Goal: Register for event/course

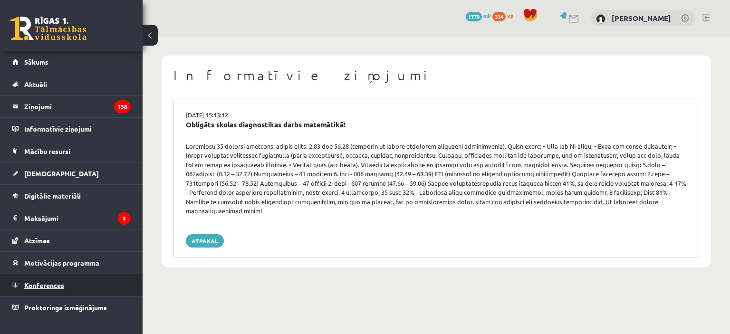
click at [46, 285] on span "Konferences" at bounding box center [44, 285] width 40 height 9
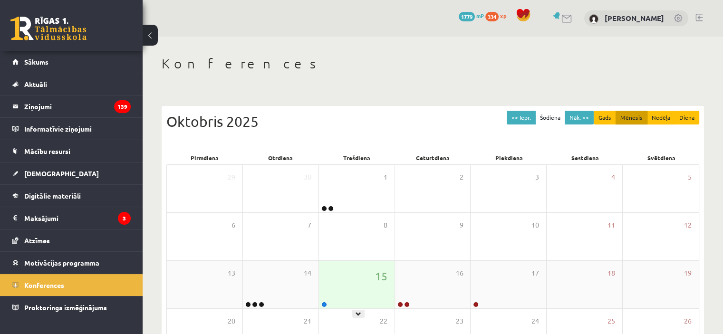
click at [379, 290] on div "15" at bounding box center [357, 285] width 76 height 48
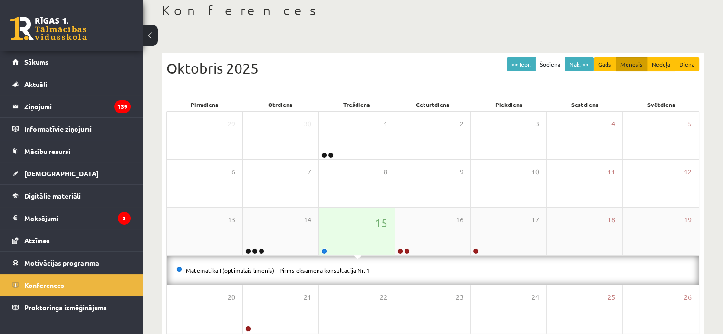
scroll to position [56, 0]
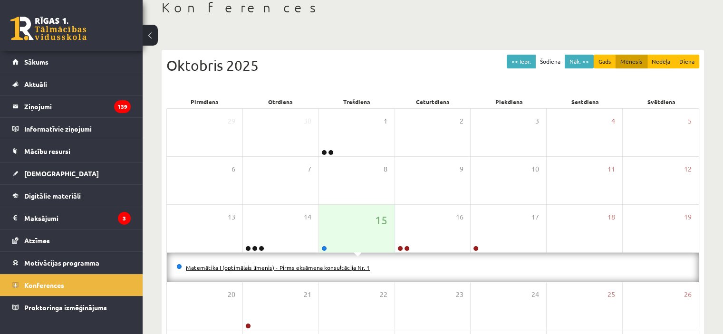
click at [341, 265] on link "Matemātika I (optimālais līmenis) - Pirms eksāmena konsultācija Nr. 1" at bounding box center [278, 268] width 184 height 8
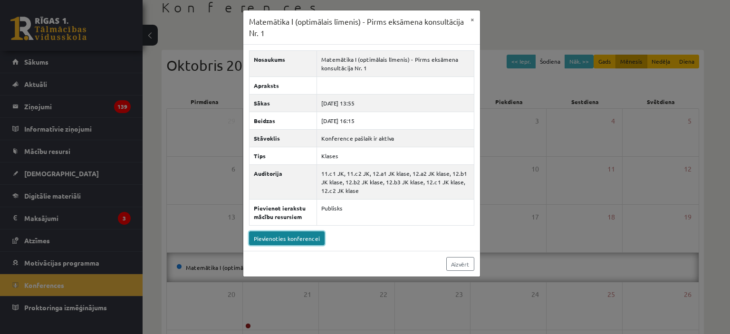
click at [316, 239] on link "Pievienoties konferencei" at bounding box center [287, 238] width 76 height 14
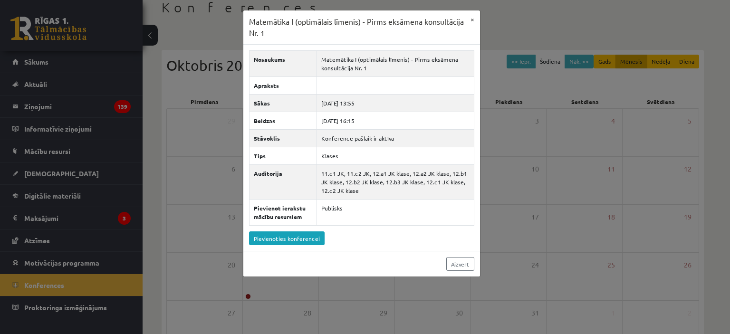
click at [119, 218] on div "Matemātika I (optimālais līmenis) - Pirms eksāmena konsultācija Nr. 1 × Nosauku…" at bounding box center [365, 167] width 730 height 334
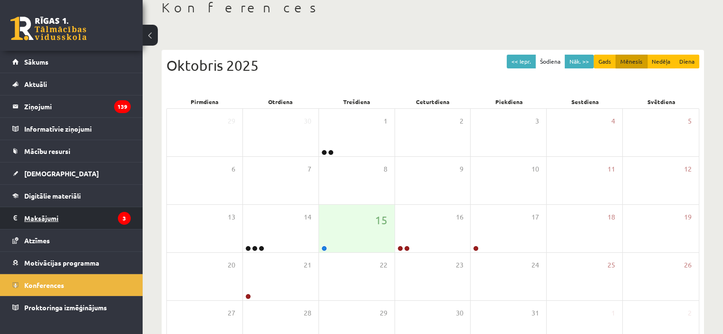
click at [62, 217] on legend "Maksājumi 3" at bounding box center [77, 218] width 106 height 22
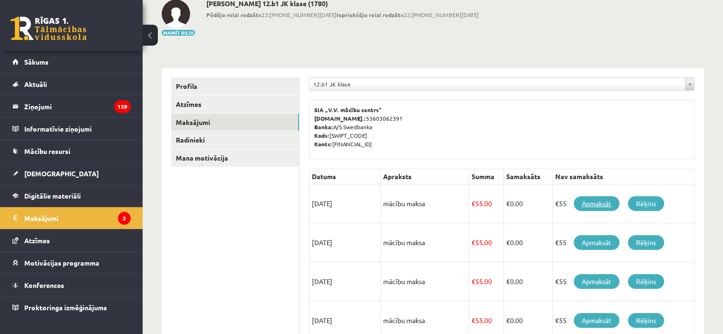
click at [604, 197] on link "Apmaksāt" at bounding box center [597, 203] width 46 height 15
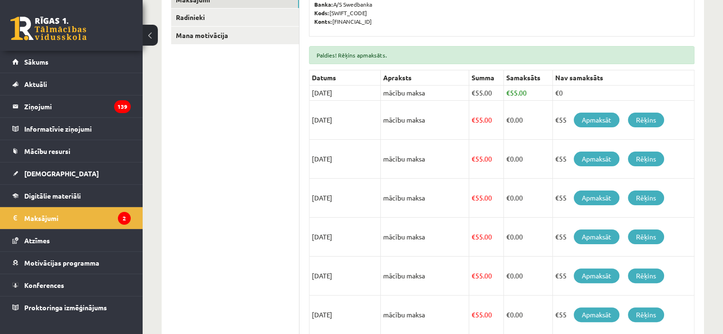
scroll to position [203, 0]
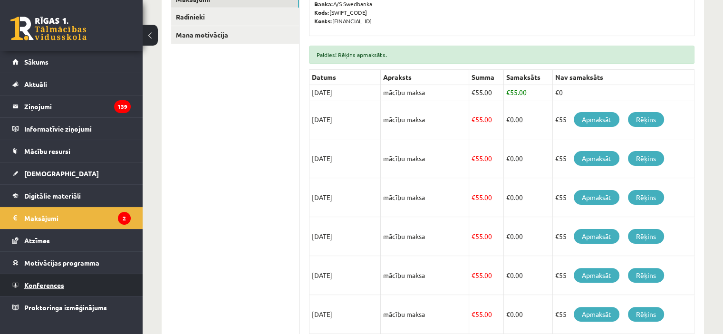
click at [38, 283] on span "Konferences" at bounding box center [44, 285] width 40 height 9
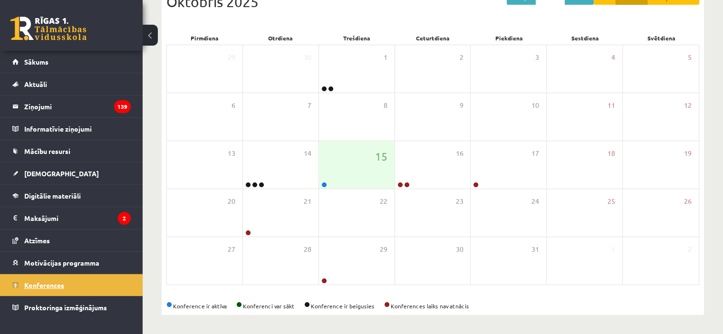
scroll to position [119, 0]
click at [351, 174] on div "15" at bounding box center [357, 166] width 76 height 48
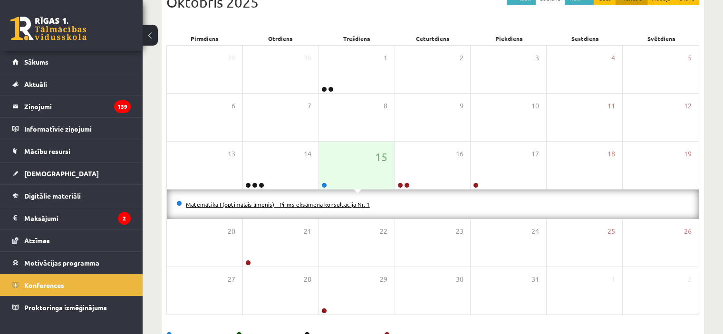
click at [331, 203] on link "Matemātika I (optimālais līmenis) - Pirms eksāmena konsultācija Nr. 1" at bounding box center [278, 205] width 184 height 8
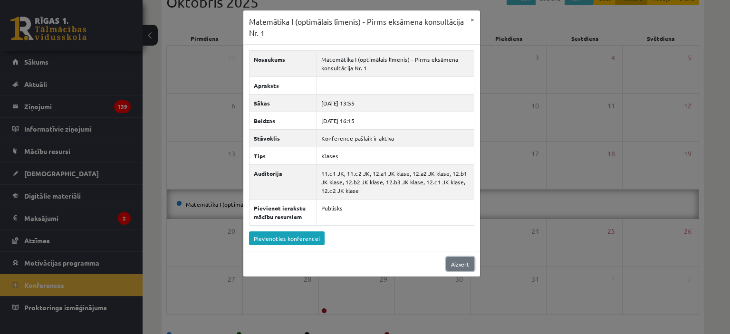
click at [457, 258] on link "Aizvērt" at bounding box center [460, 264] width 28 height 14
